Goal: Check status: Check status

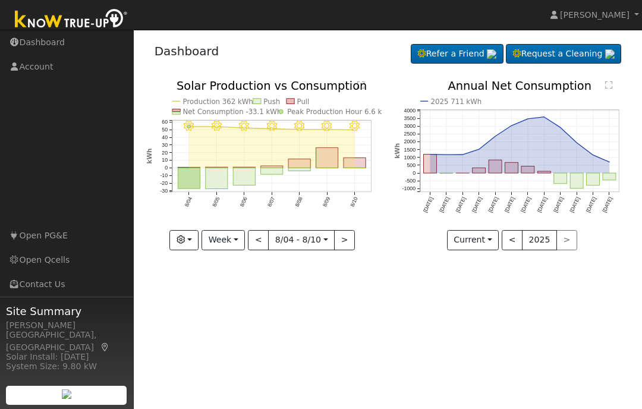
click at [235, 242] on button "Week" at bounding box center [223, 240] width 43 height 20
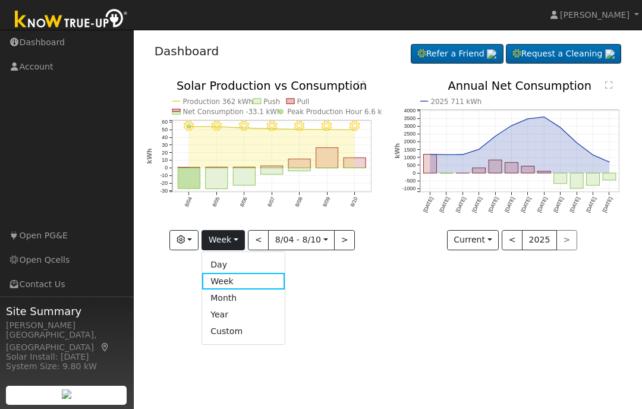
click at [244, 263] on link "Day" at bounding box center [243, 264] width 83 height 17
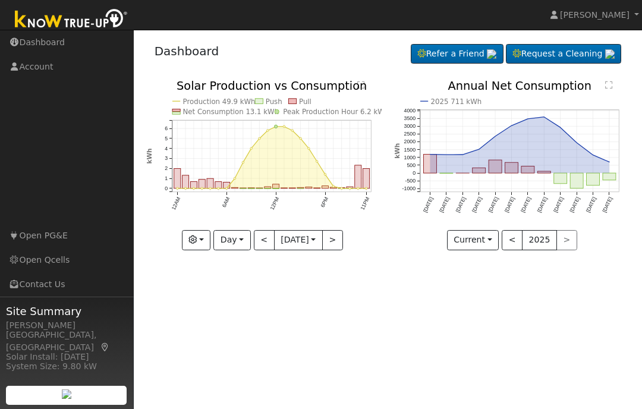
click at [338, 240] on button ">" at bounding box center [332, 240] width 21 height 20
click at [336, 240] on button ">" at bounding box center [332, 240] width 21 height 20
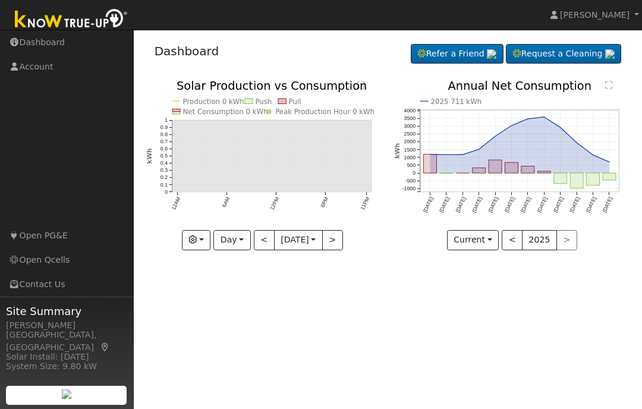
click at [263, 250] on button "<" at bounding box center [264, 240] width 21 height 20
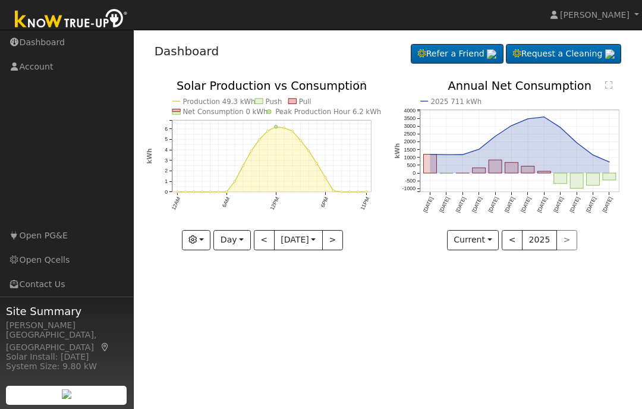
click at [265, 250] on button "<" at bounding box center [264, 240] width 21 height 20
click at [266, 247] on button "<" at bounding box center [264, 240] width 21 height 20
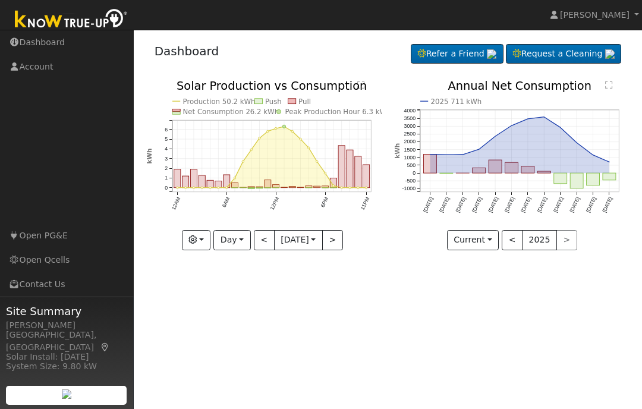
click at [337, 241] on button ">" at bounding box center [332, 240] width 21 height 20
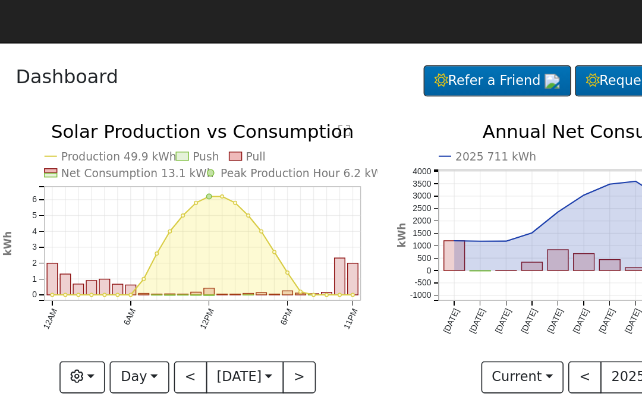
click at [254, 241] on button "<" at bounding box center [264, 240] width 21 height 20
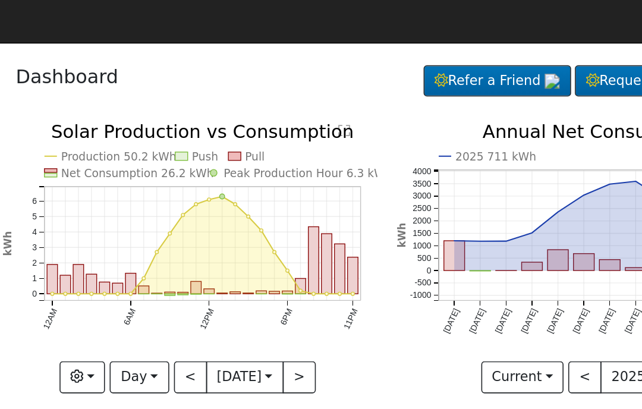
click at [254, 244] on button "<" at bounding box center [264, 240] width 21 height 20
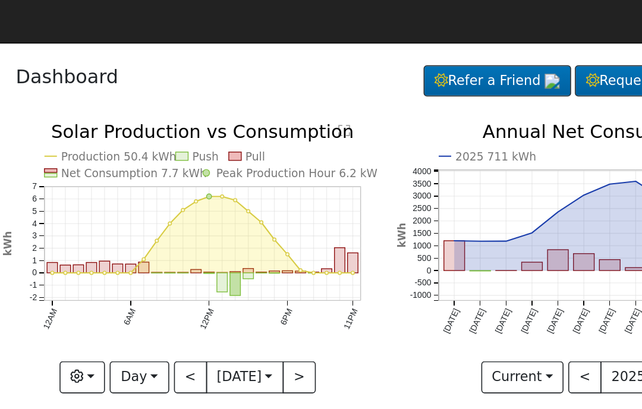
click at [254, 244] on button "<" at bounding box center [264, 240] width 21 height 20
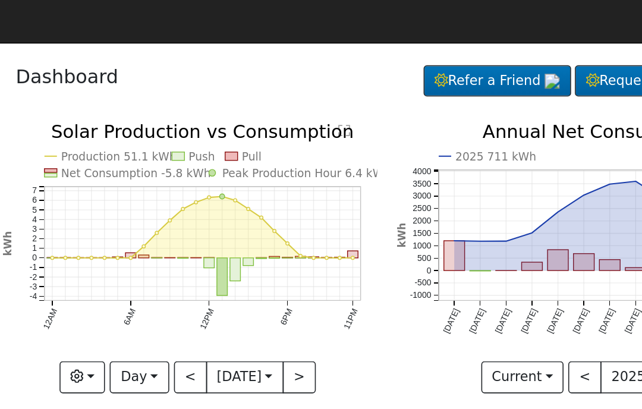
click at [322, 241] on button ">" at bounding box center [332, 240] width 21 height 20
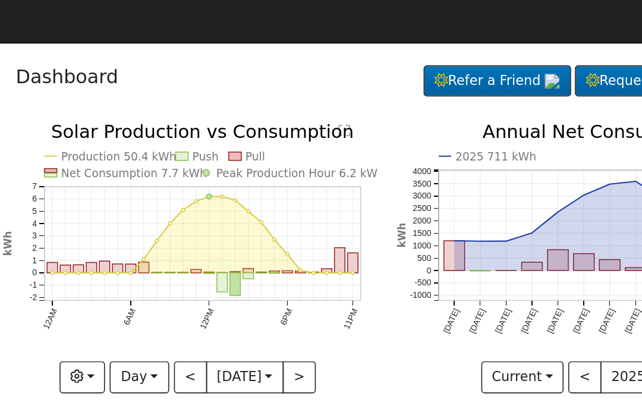
click at [322, 241] on button ">" at bounding box center [332, 240] width 21 height 20
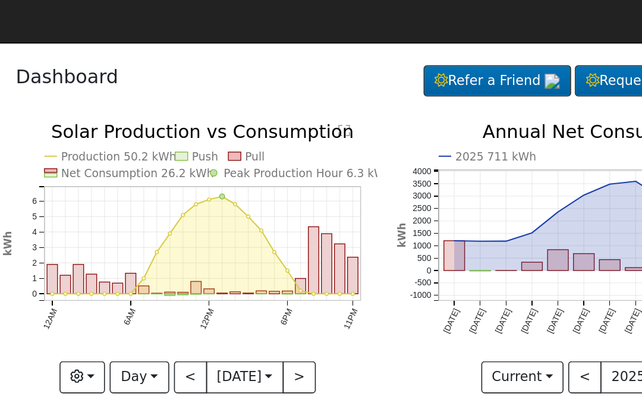
click at [322, 241] on button ">" at bounding box center [332, 240] width 21 height 20
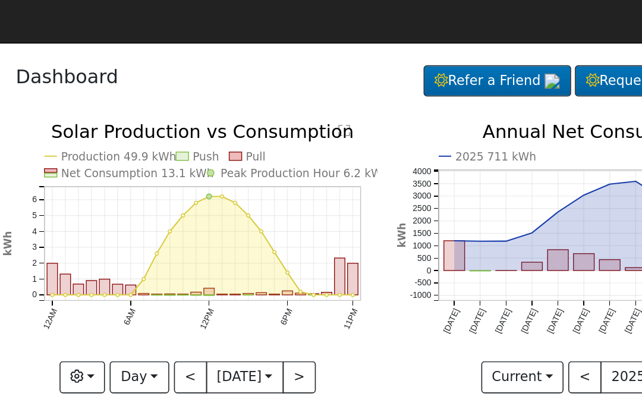
click at [322, 240] on button ">" at bounding box center [332, 240] width 21 height 20
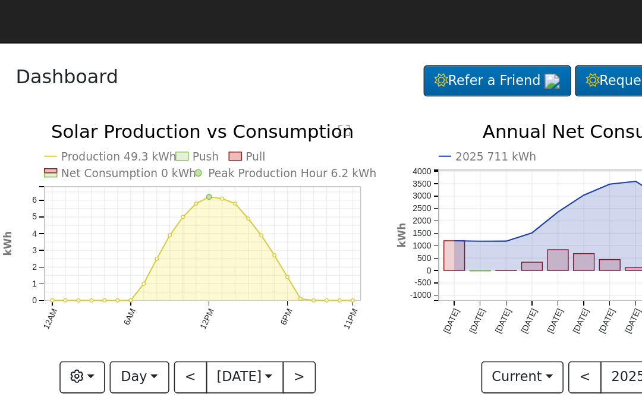
click at [254, 241] on button "<" at bounding box center [264, 240] width 21 height 20
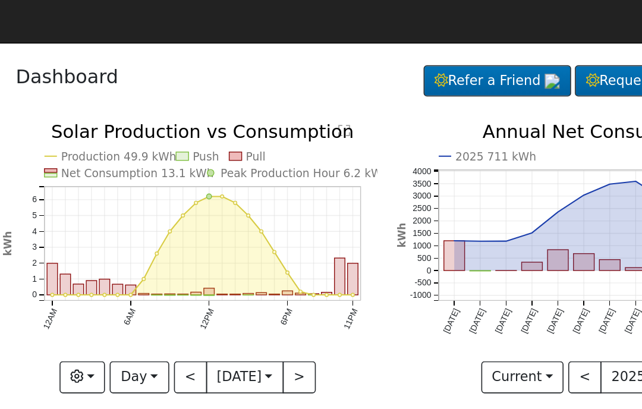
click at [254, 240] on button "<" at bounding box center [264, 240] width 21 height 20
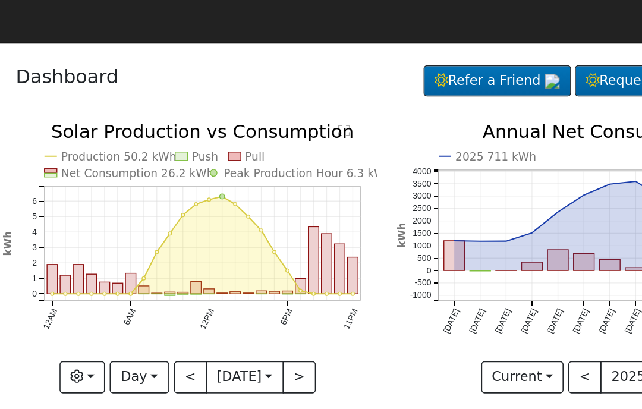
click at [254, 237] on button "<" at bounding box center [264, 240] width 21 height 20
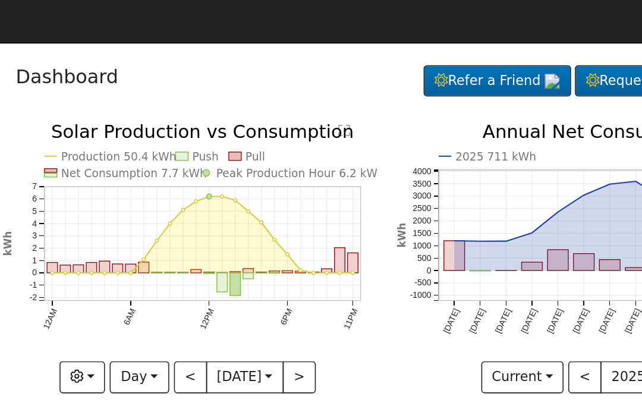
click at [254, 236] on button "<" at bounding box center [264, 240] width 21 height 20
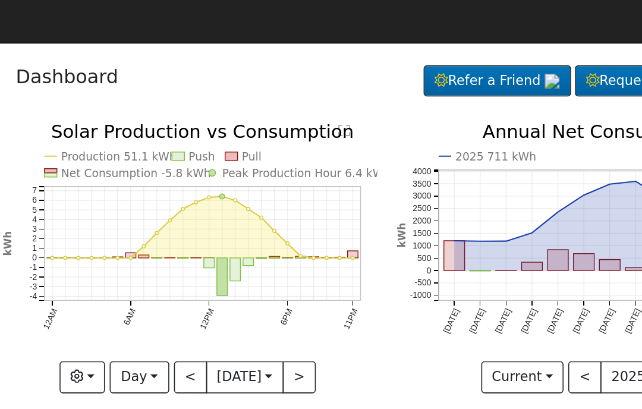
click at [254, 235] on button "<" at bounding box center [264, 240] width 21 height 20
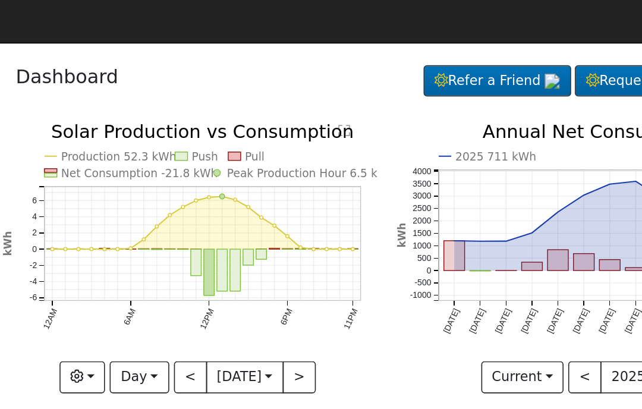
click at [254, 235] on button "<" at bounding box center [264, 240] width 21 height 20
click at [146, 236] on div at bounding box center [263, 165] width 235 height 170
click at [254, 235] on button "<" at bounding box center [264, 240] width 21 height 20
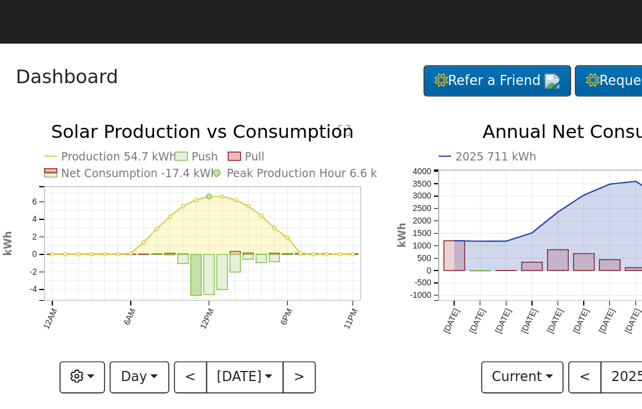
click at [254, 235] on button "<" at bounding box center [264, 240] width 21 height 20
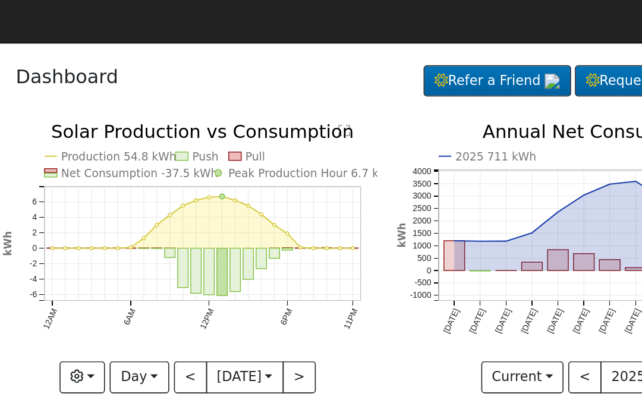
click at [254, 235] on button "<" at bounding box center [264, 240] width 21 height 20
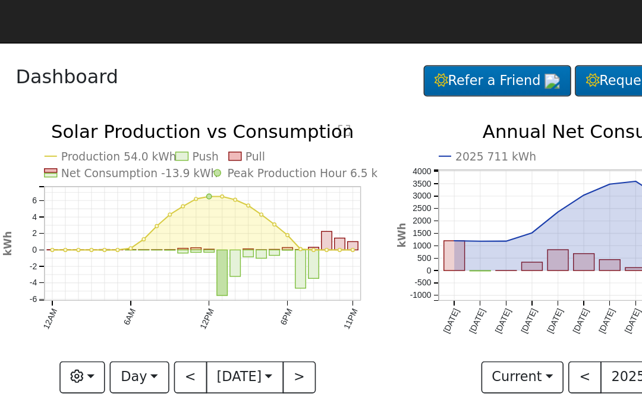
click at [254, 236] on button "<" at bounding box center [264, 240] width 21 height 20
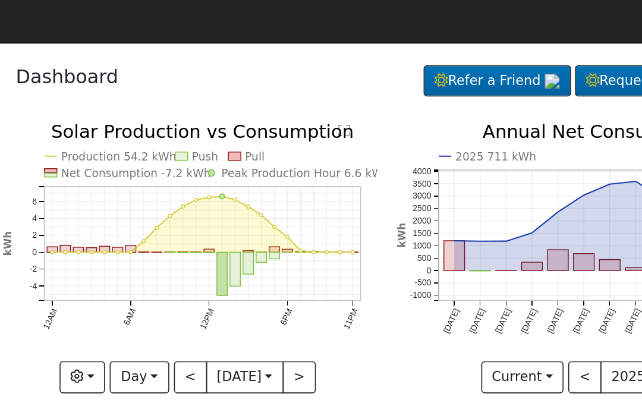
click at [254, 236] on button "<" at bounding box center [264, 240] width 21 height 20
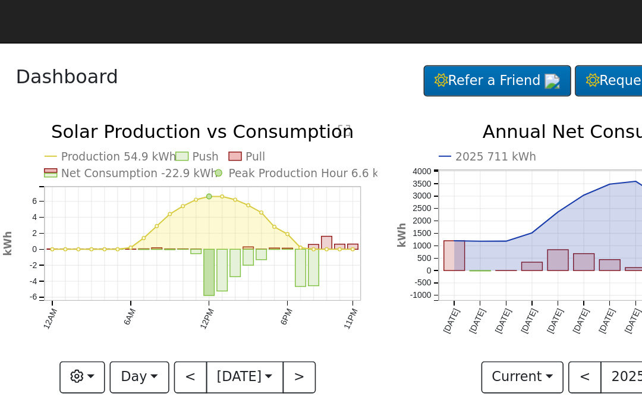
click at [254, 236] on button "<" at bounding box center [264, 240] width 21 height 20
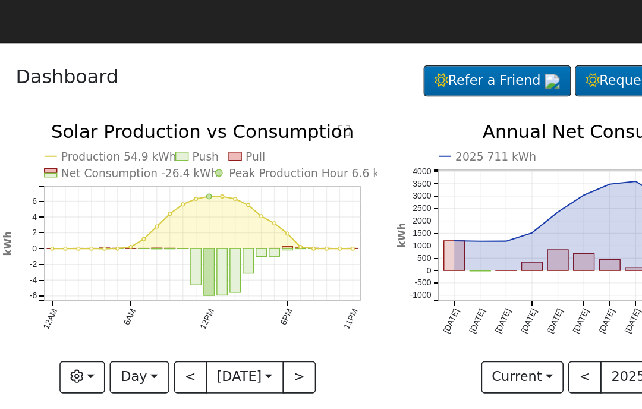
click at [254, 236] on button "<" at bounding box center [264, 240] width 21 height 20
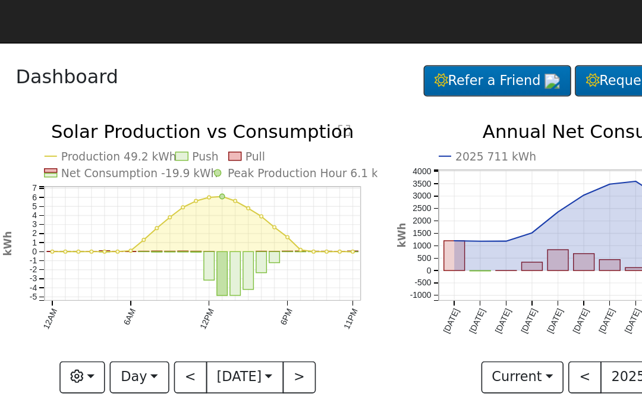
click at [254, 237] on button "<" at bounding box center [264, 240] width 21 height 20
click at [254, 236] on button "<" at bounding box center [264, 240] width 21 height 20
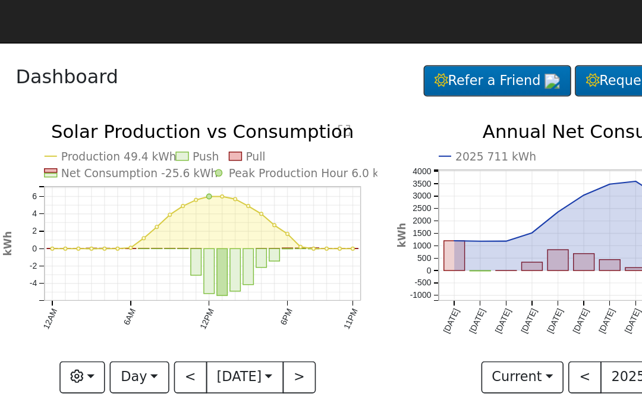
click at [254, 236] on button "<" at bounding box center [264, 240] width 21 height 20
click at [213, 237] on button "Day" at bounding box center [231, 240] width 37 height 20
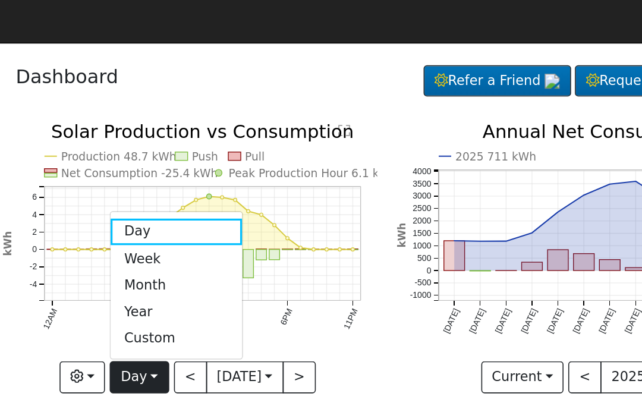
click at [214, 165] on link "Week" at bounding box center [255, 165] width 83 height 17
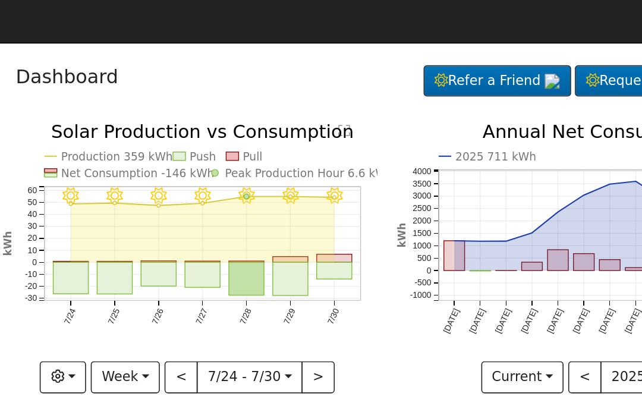
click at [334, 240] on button ">" at bounding box center [344, 240] width 21 height 20
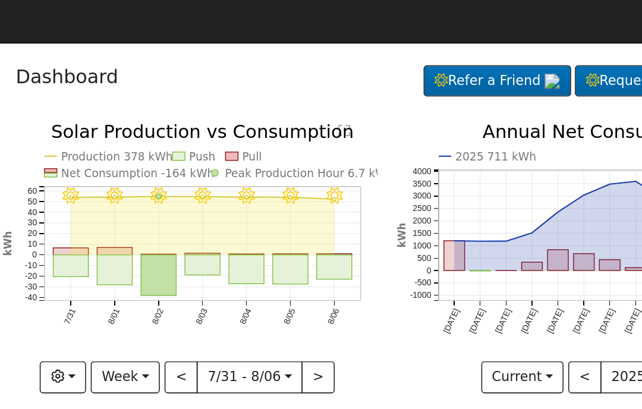
click at [334, 238] on button ">" at bounding box center [344, 240] width 21 height 20
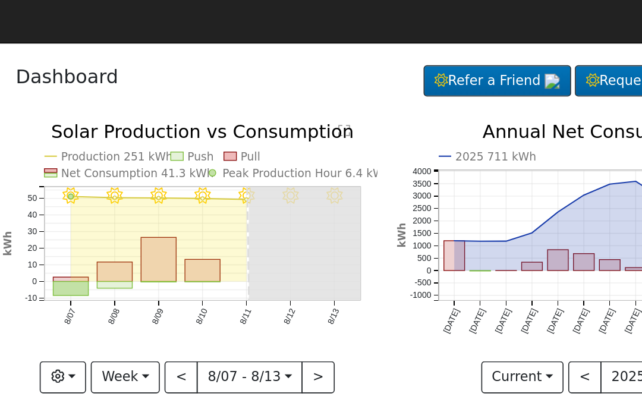
click at [394, 224] on icon "2025 711 kWh [DATE] Sep '[DATE] Nov '[DATE] Jan '[DATE] Mar '[DATE] May '[DATE]…" at bounding box center [511, 159] width 235 height 158
click at [202, 238] on button "Week" at bounding box center [223, 240] width 43 height 20
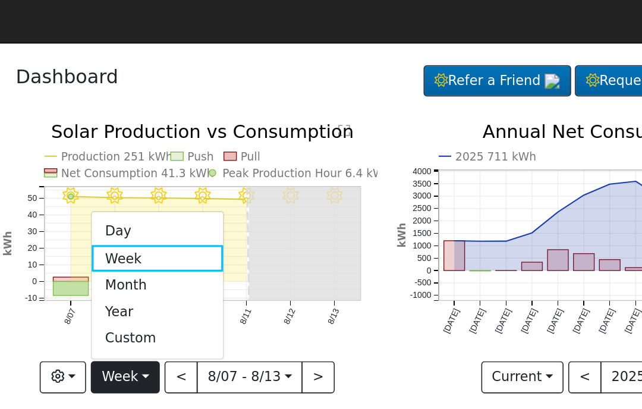
click at [202, 152] on link "Day" at bounding box center [243, 148] width 83 height 17
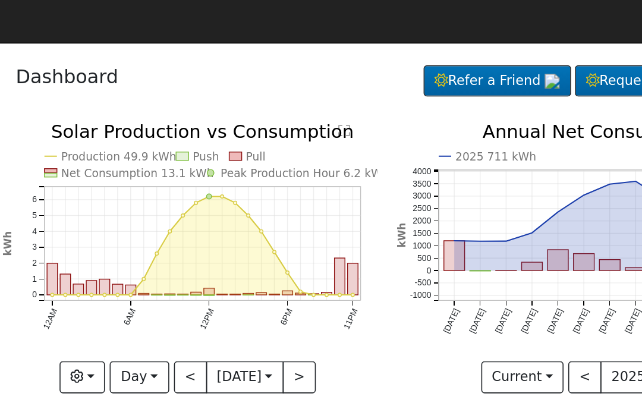
click at [254, 247] on button "<" at bounding box center [264, 240] width 21 height 20
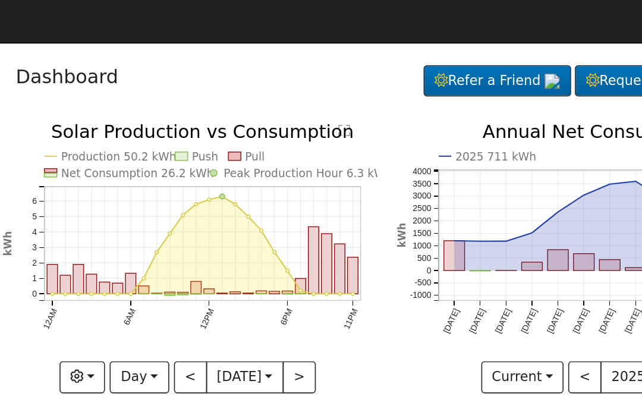
click at [322, 242] on button ">" at bounding box center [332, 240] width 21 height 20
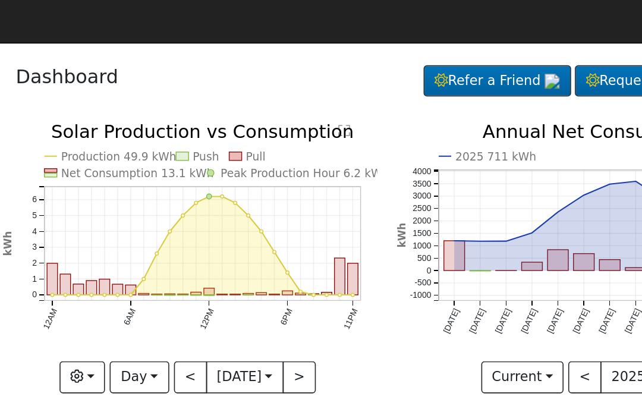
click at [213, 238] on button "Day" at bounding box center [231, 240] width 37 height 20
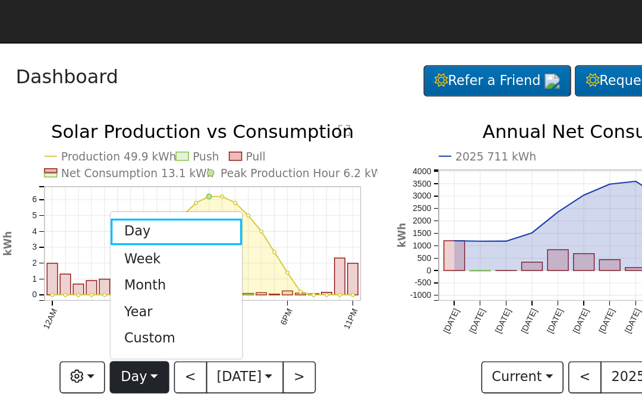
click at [214, 159] on link "Week" at bounding box center [255, 165] width 83 height 17
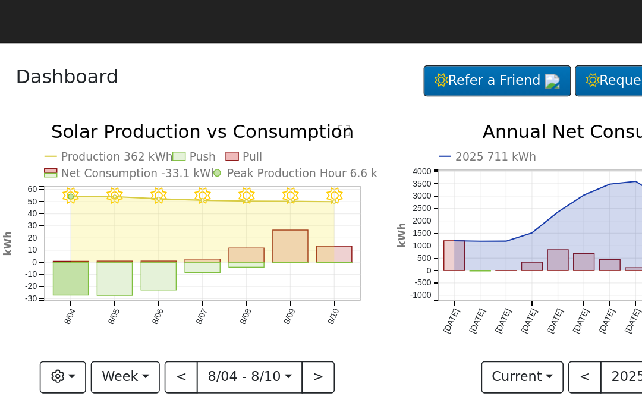
click at [334, 238] on button ">" at bounding box center [344, 240] width 21 height 20
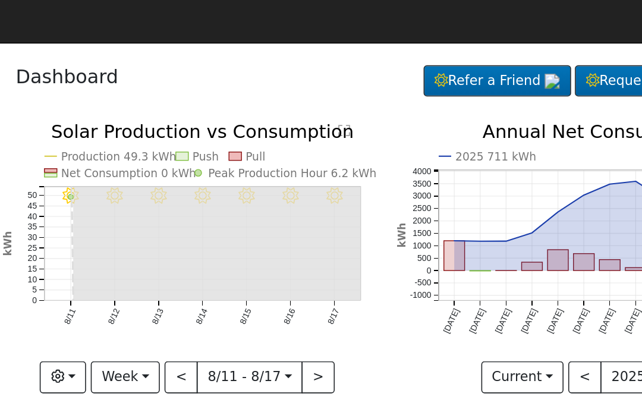
click at [202, 234] on button "Week" at bounding box center [223, 240] width 43 height 20
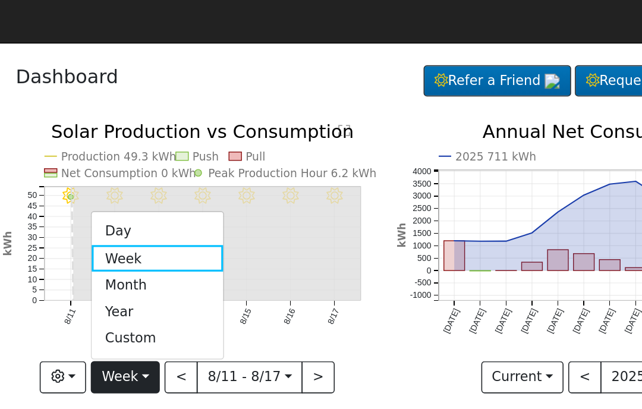
click at [202, 146] on link "Day" at bounding box center [243, 148] width 83 height 17
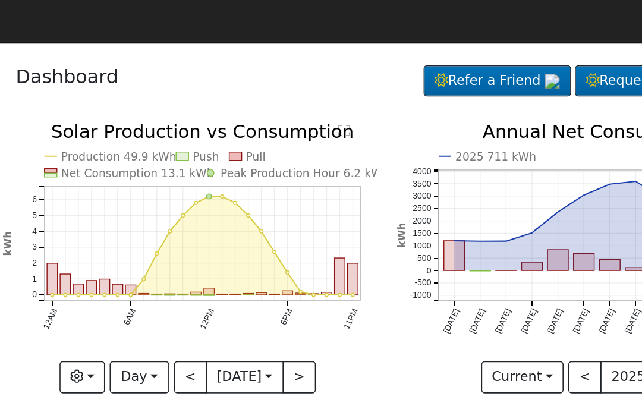
click at [254, 238] on button "<" at bounding box center [264, 240] width 21 height 20
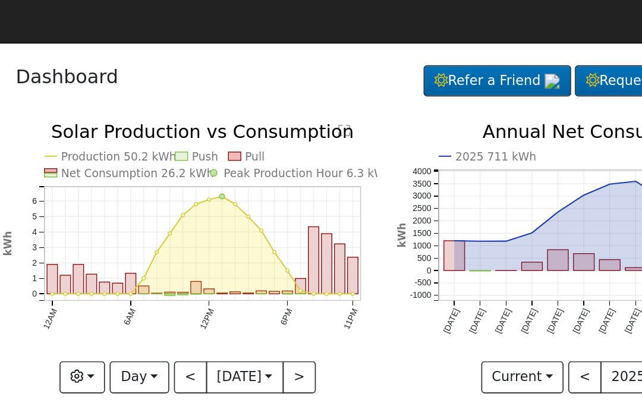
click at [146, 243] on div at bounding box center [263, 165] width 235 height 170
click at [254, 236] on button "<" at bounding box center [264, 240] width 21 height 20
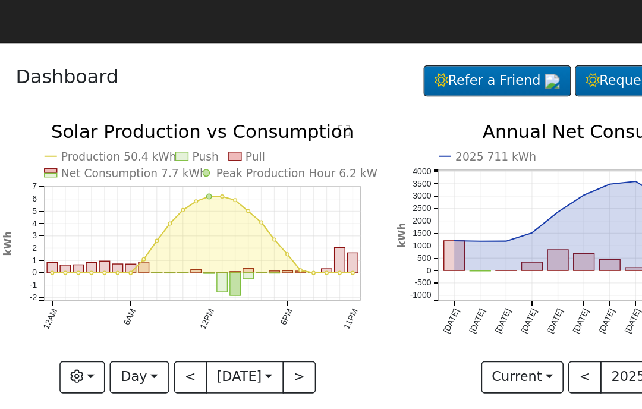
click at [146, 241] on div at bounding box center [263, 165] width 235 height 170
click at [254, 241] on button "<" at bounding box center [264, 240] width 21 height 20
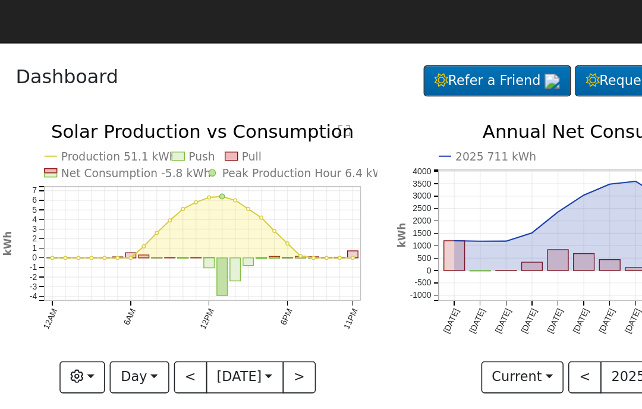
click at [146, 241] on div at bounding box center [263, 165] width 235 height 170
click at [275, 242] on input "[DATE]" at bounding box center [299, 240] width 48 height 19
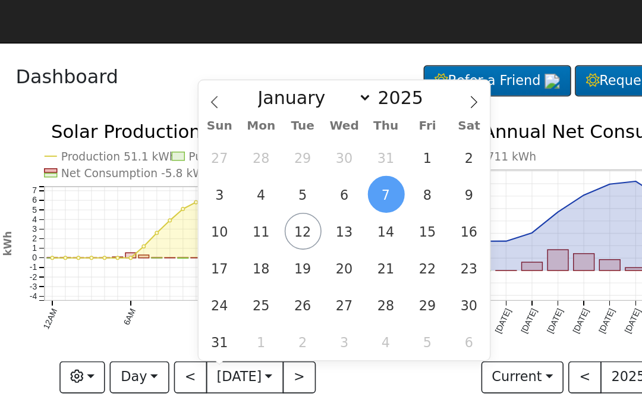
click at [165, 260] on div "Production 51.1 kWh Push Pull Net Consumption -5.8 kWh Peak Production Hour 6.4…" at bounding box center [264, 174] width 248 height 188
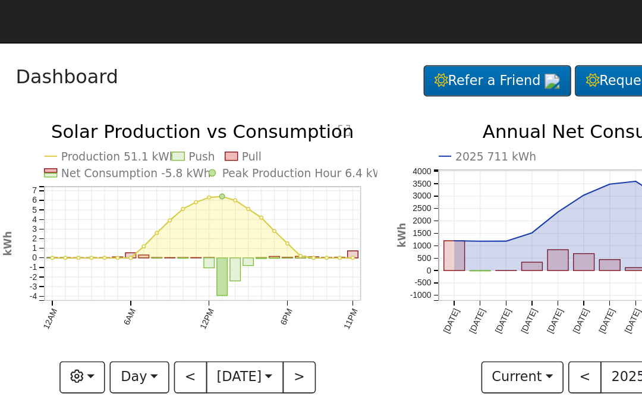
click at [254, 241] on button "<" at bounding box center [264, 240] width 21 height 20
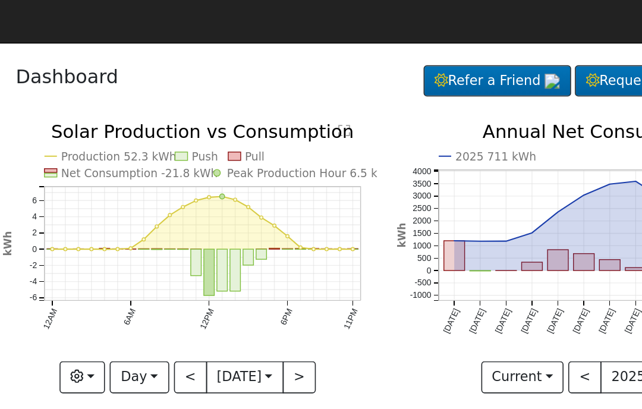
click at [254, 241] on button "<" at bounding box center [264, 240] width 21 height 20
click at [254, 245] on button "<" at bounding box center [264, 240] width 21 height 20
click at [254, 239] on button "<" at bounding box center [264, 240] width 21 height 20
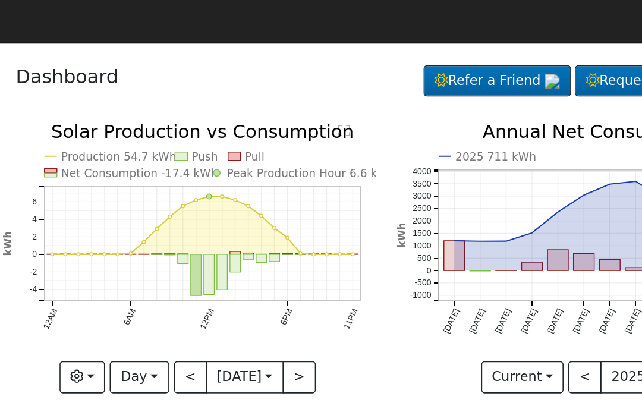
click at [254, 244] on button "<" at bounding box center [264, 240] width 21 height 20
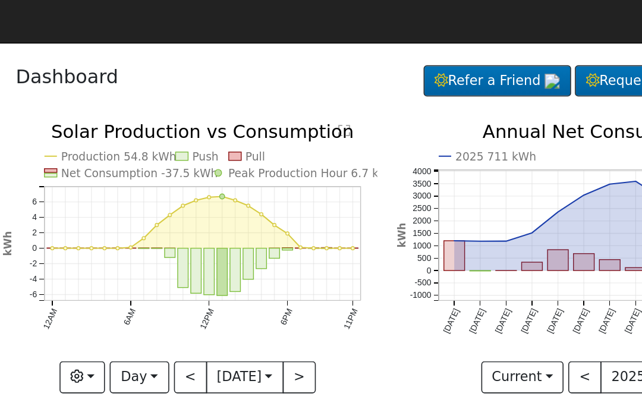
click at [254, 246] on button "<" at bounding box center [264, 240] width 21 height 20
click at [254, 240] on button "<" at bounding box center [264, 240] width 21 height 20
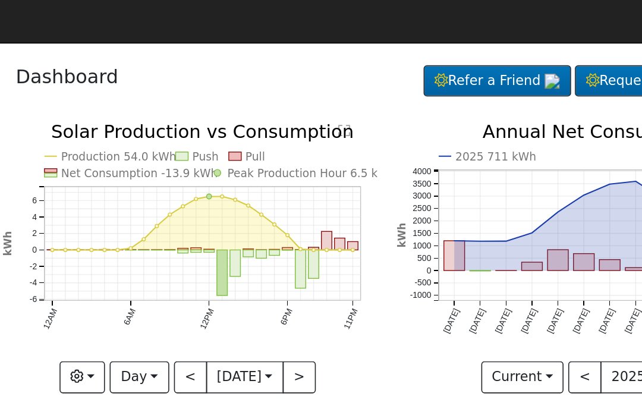
click at [254, 241] on button "<" at bounding box center [264, 240] width 21 height 20
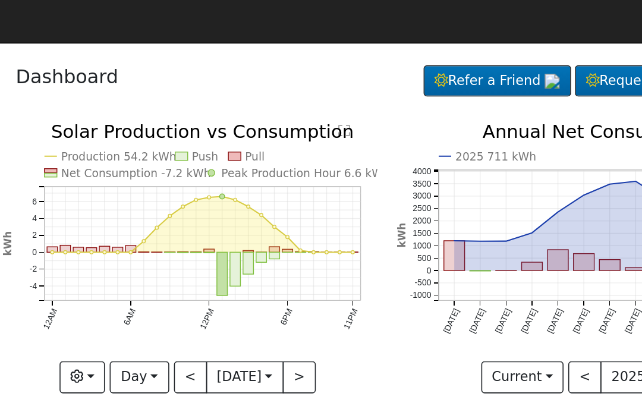
click at [254, 240] on button "<" at bounding box center [264, 240] width 21 height 20
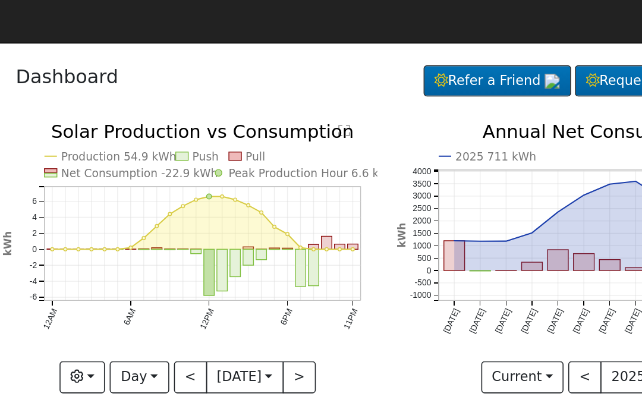
click at [254, 241] on button "<" at bounding box center [264, 240] width 21 height 20
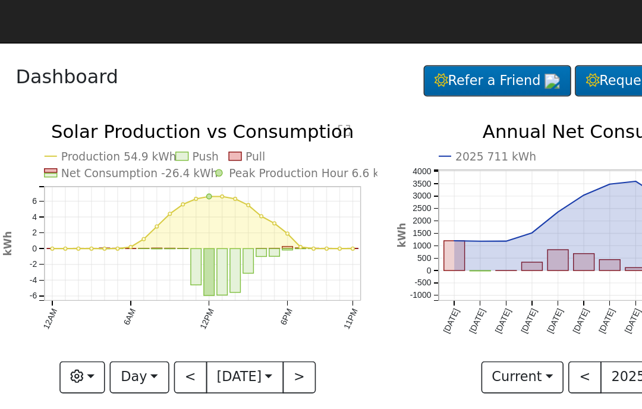
click at [254, 238] on button "<" at bounding box center [264, 240] width 21 height 20
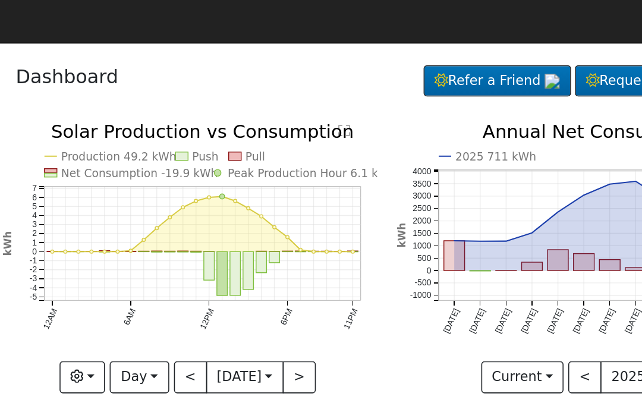
click at [254, 243] on button "<" at bounding box center [264, 240] width 21 height 20
click at [254, 239] on button "<" at bounding box center [264, 240] width 21 height 20
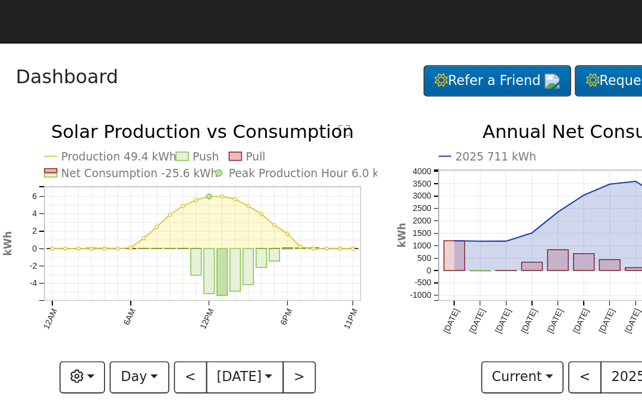
click at [254, 239] on button "<" at bounding box center [264, 240] width 21 height 20
click at [213, 240] on button "Day" at bounding box center [231, 240] width 37 height 20
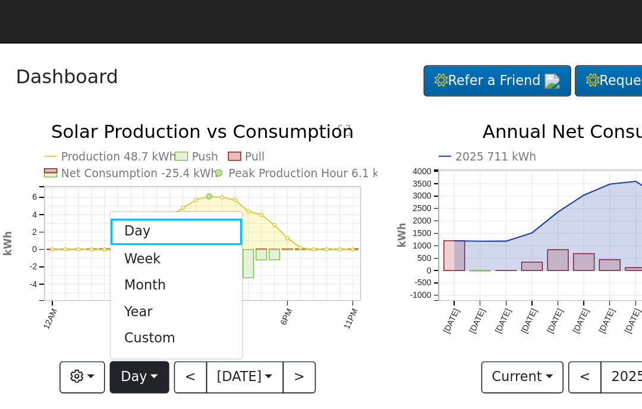
click at [214, 160] on link "Week" at bounding box center [255, 165] width 83 height 17
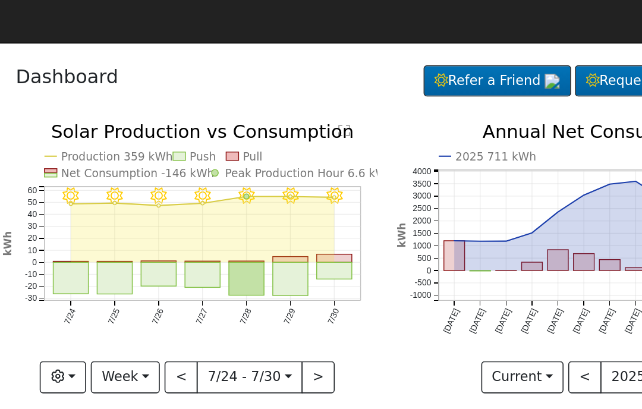
click at [334, 238] on button ">" at bounding box center [344, 240] width 21 height 20
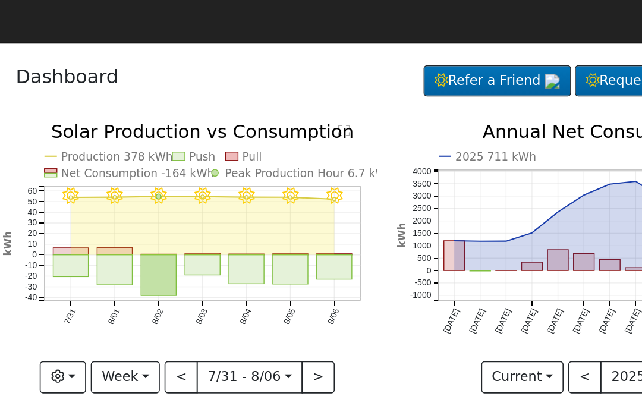
click at [334, 241] on button ">" at bounding box center [344, 240] width 21 height 20
type input "[DATE]"
